Goal: Task Accomplishment & Management: Use online tool/utility

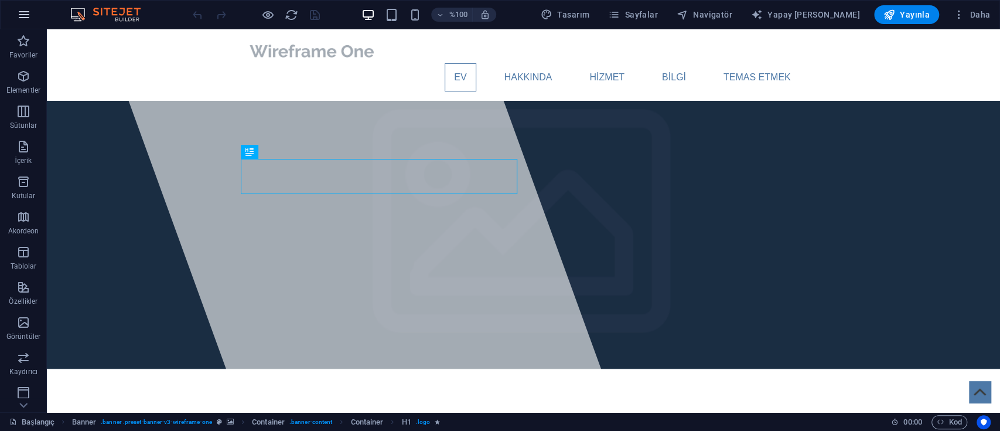
click at [16, 13] on button "button" at bounding box center [24, 15] width 28 height 28
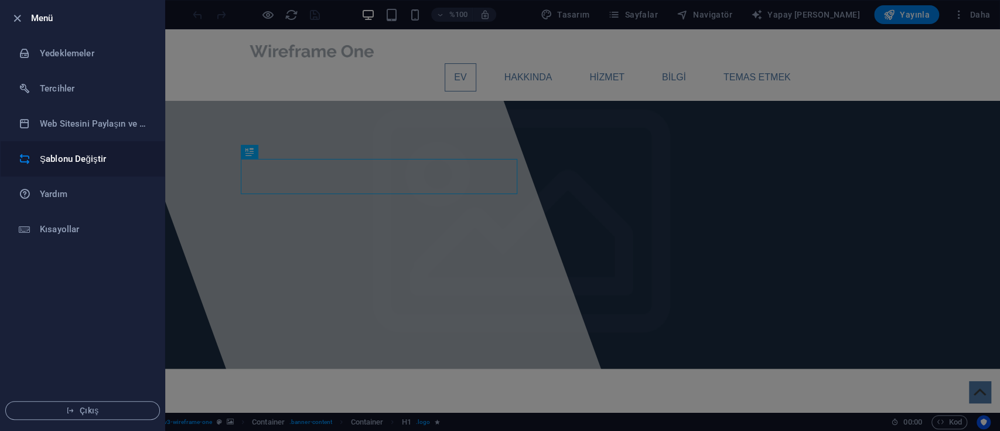
click at [97, 150] on li "Şablonu Değiştir" at bounding box center [83, 158] width 164 height 35
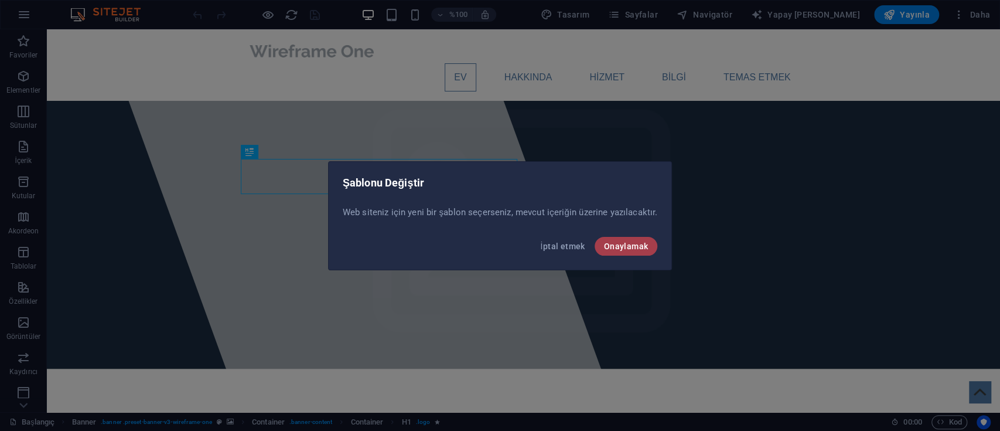
click at [633, 248] on font "Onaylamak" at bounding box center [626, 245] width 45 height 9
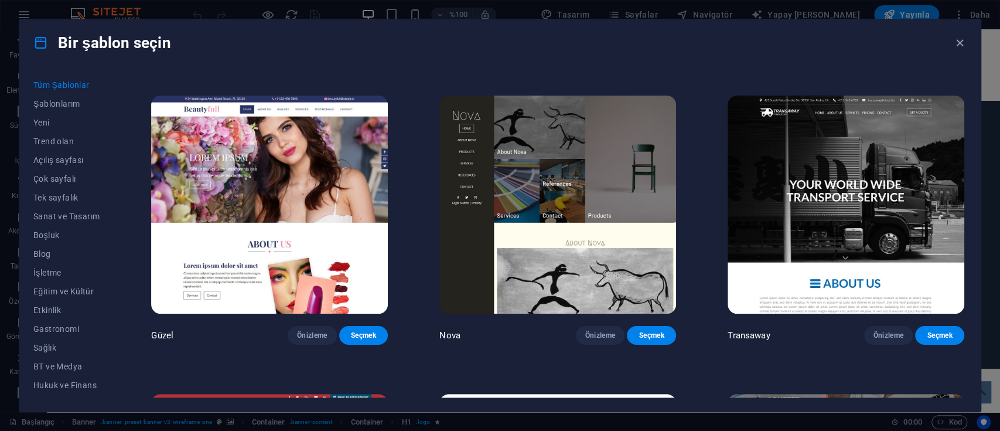
scroll to position [3516, 0]
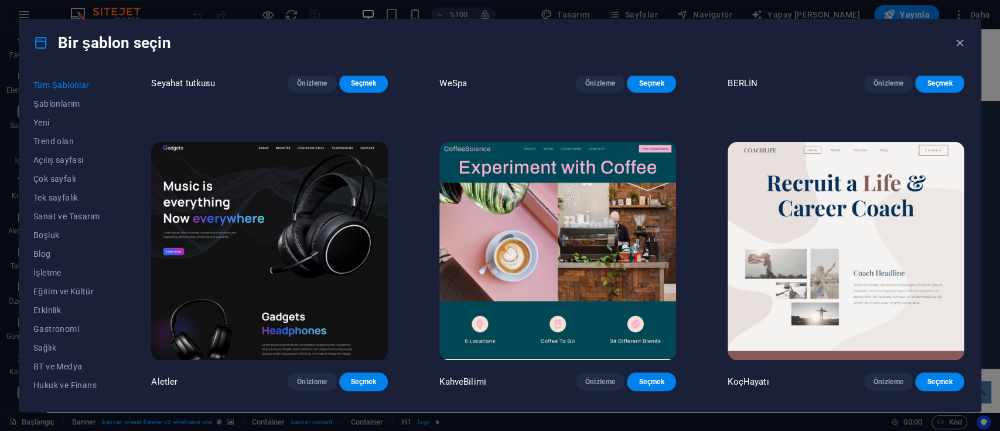
click at [354, 142] on img at bounding box center [269, 251] width 237 height 218
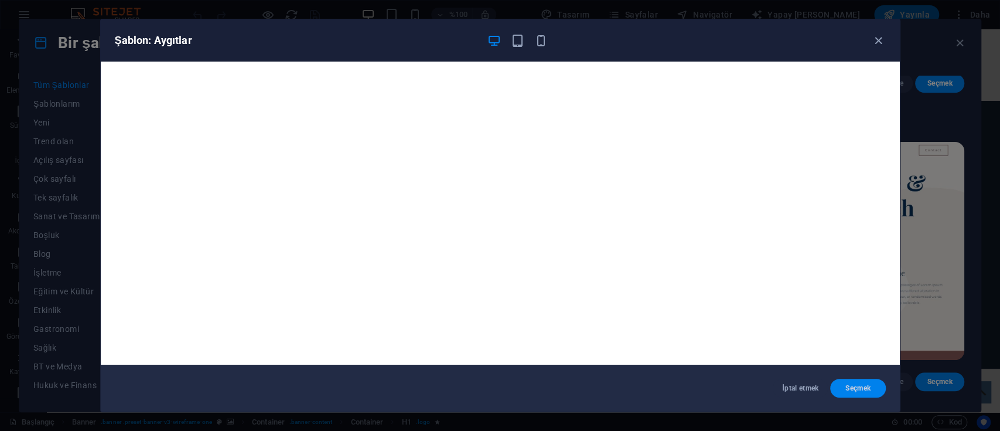
click at [869, 384] on font "Seçmek" at bounding box center [858, 388] width 25 height 8
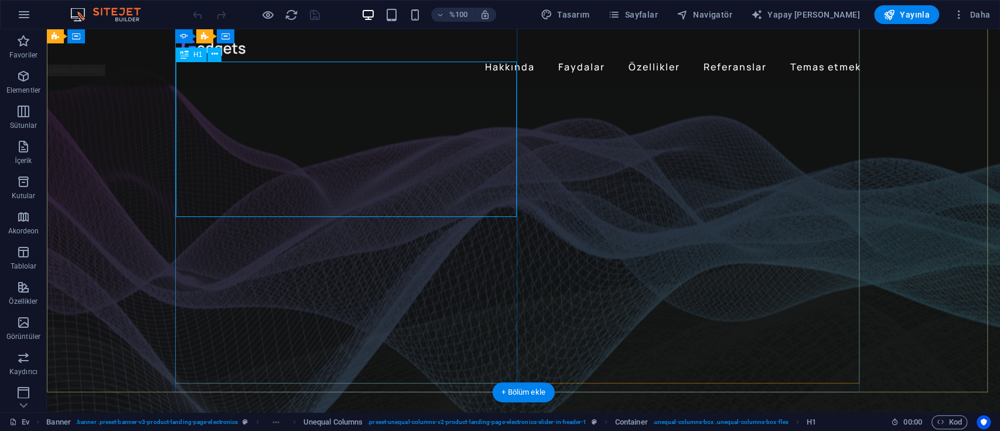
scroll to position [78, 0]
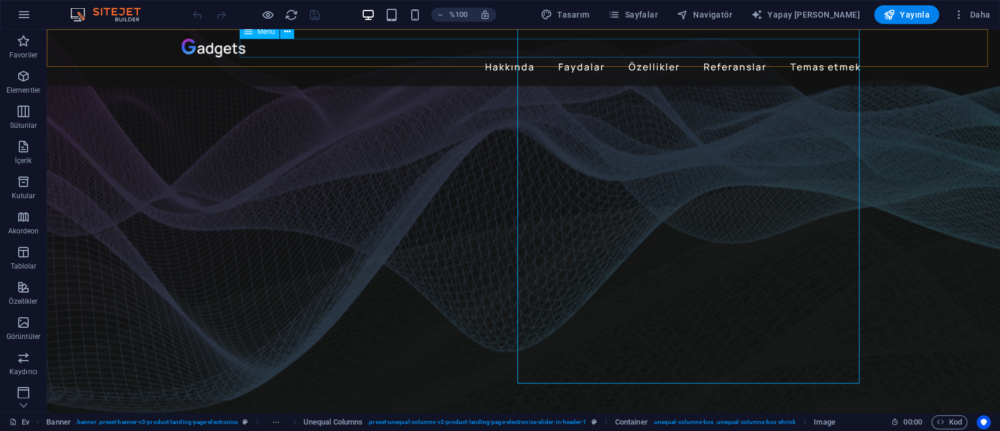
click at [839, 57] on nav "Hakkında Faydalar Özellikler Referanslar Temas etmek" at bounding box center [524, 66] width 685 height 19
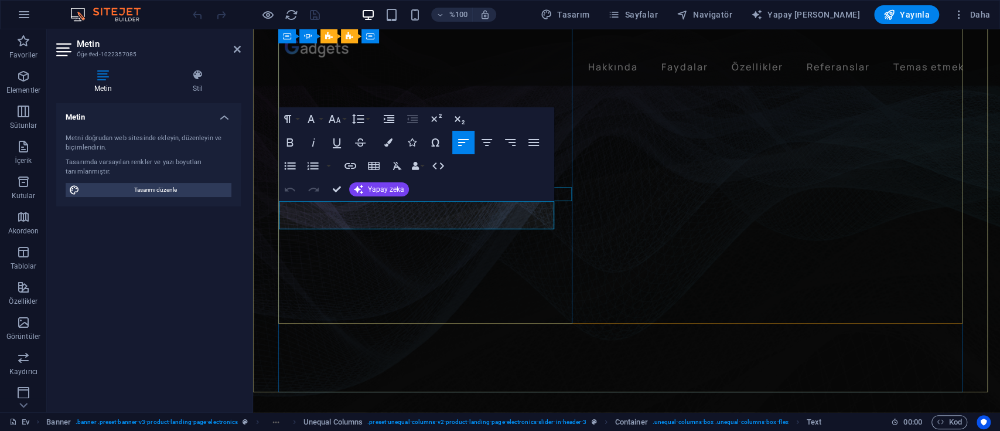
drag, startPoint x: 515, startPoint y: 223, endPoint x: 279, endPoint y: 193, distance: 237.5
drag, startPoint x: 506, startPoint y: 222, endPoint x: 501, endPoint y: 226, distance: 6.7
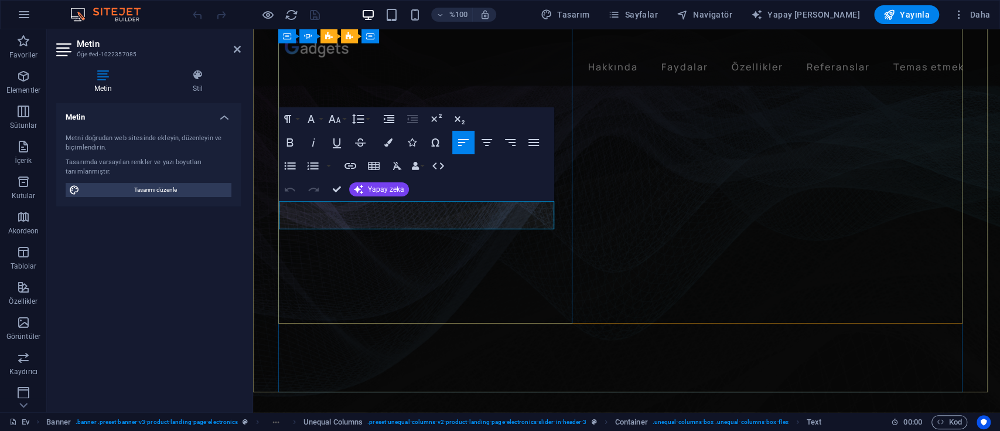
copy p "Lorem ipsum dolor sit amet, consectetur adipiscing elit. Adipiscing ultricies r…"
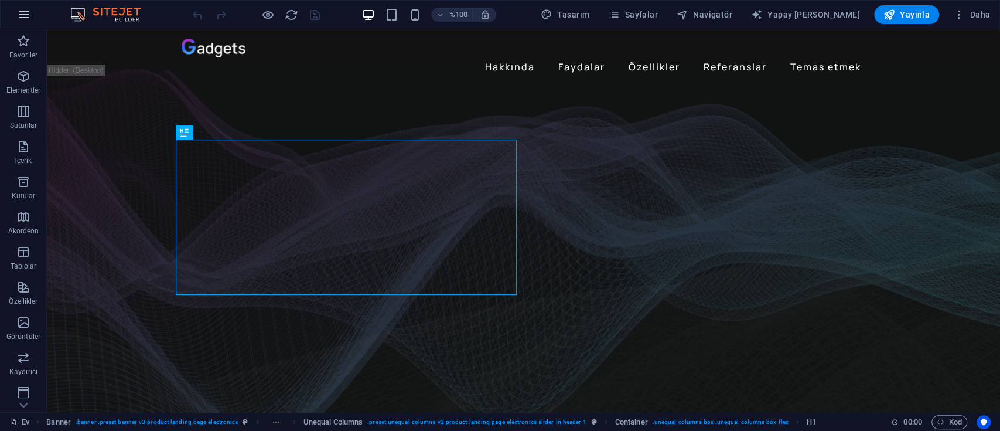
click at [26, 11] on icon "button" at bounding box center [24, 15] width 14 height 14
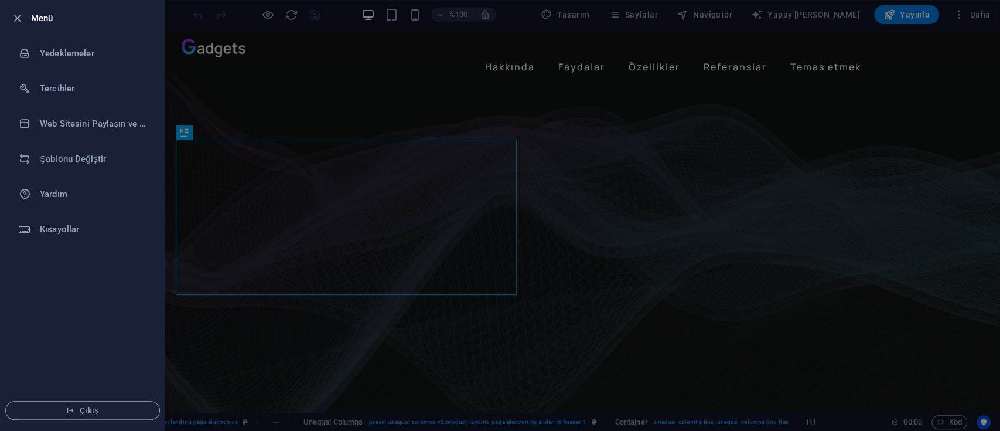
click at [350, 129] on div at bounding box center [500, 215] width 1000 height 431
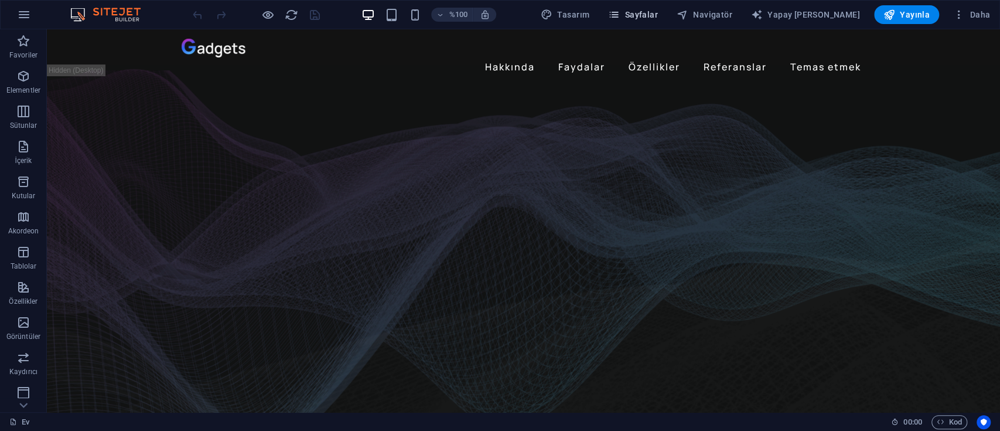
click at [620, 13] on icon "button" at bounding box center [614, 15] width 12 height 12
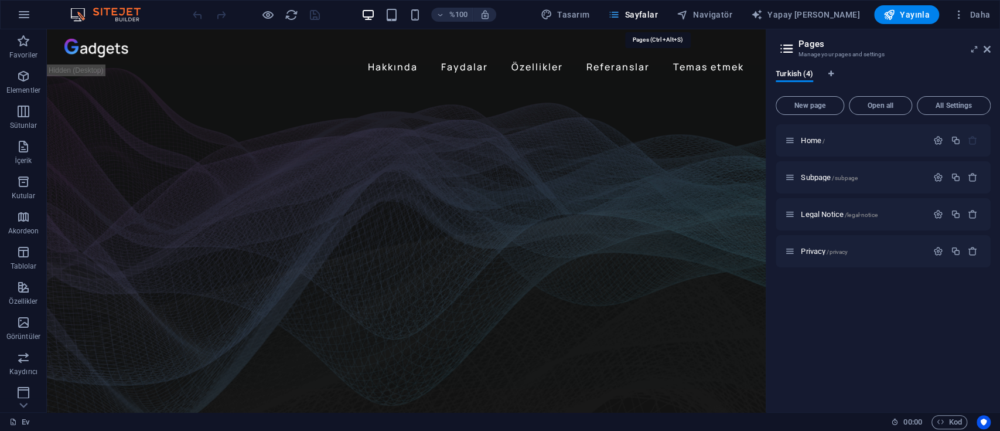
click at [620, 13] on icon "button" at bounding box center [614, 15] width 12 height 12
click at [890, 15] on icon "button" at bounding box center [890, 15] width 12 height 12
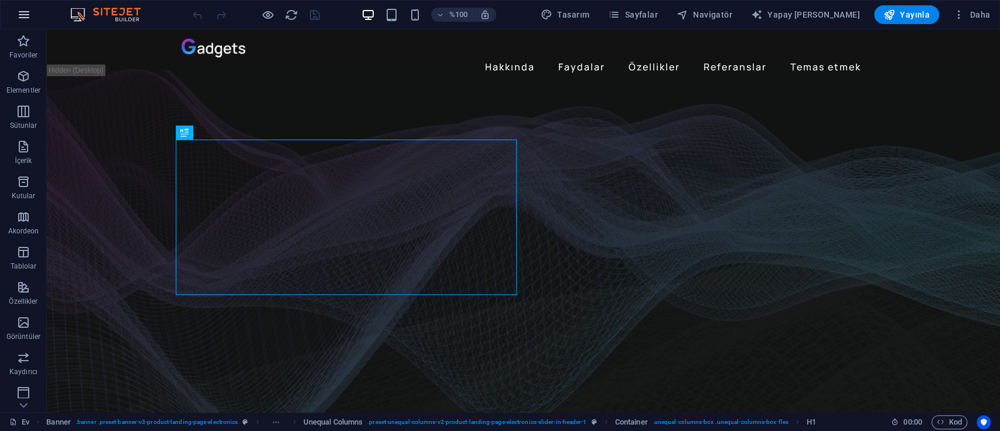
click at [29, 13] on icon "button" at bounding box center [24, 15] width 14 height 14
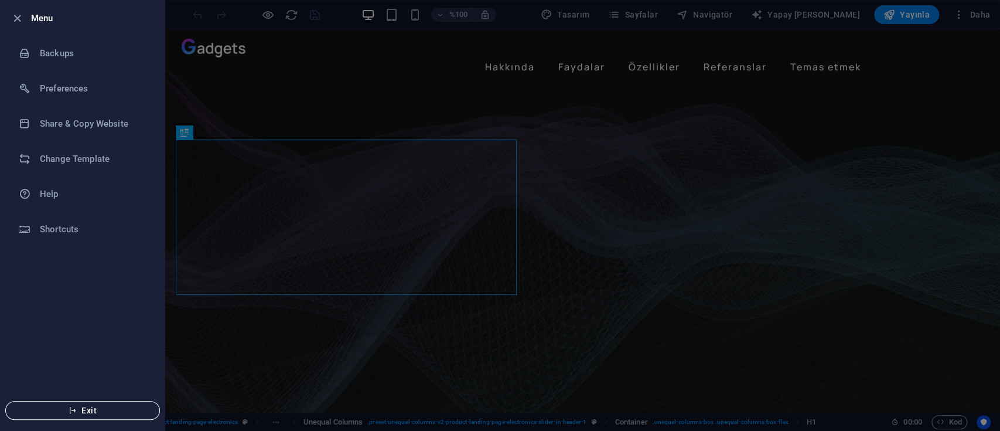
click at [59, 410] on span "Exit" at bounding box center [82, 410] width 135 height 9
